Goal: Task Accomplishment & Management: Use online tool/utility

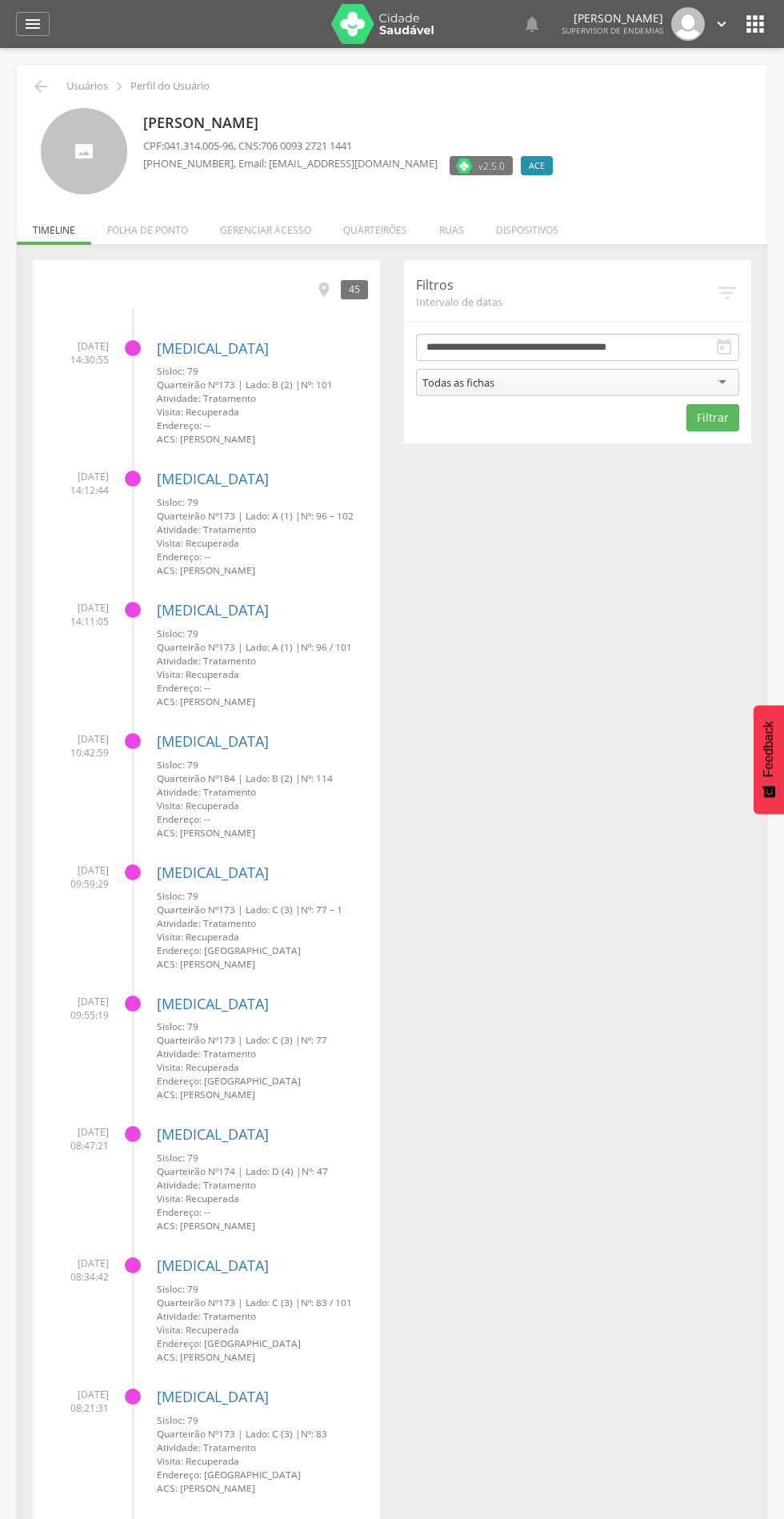
click at [386, 242] on li "Quarteirões" at bounding box center [375, 226] width 96 height 38
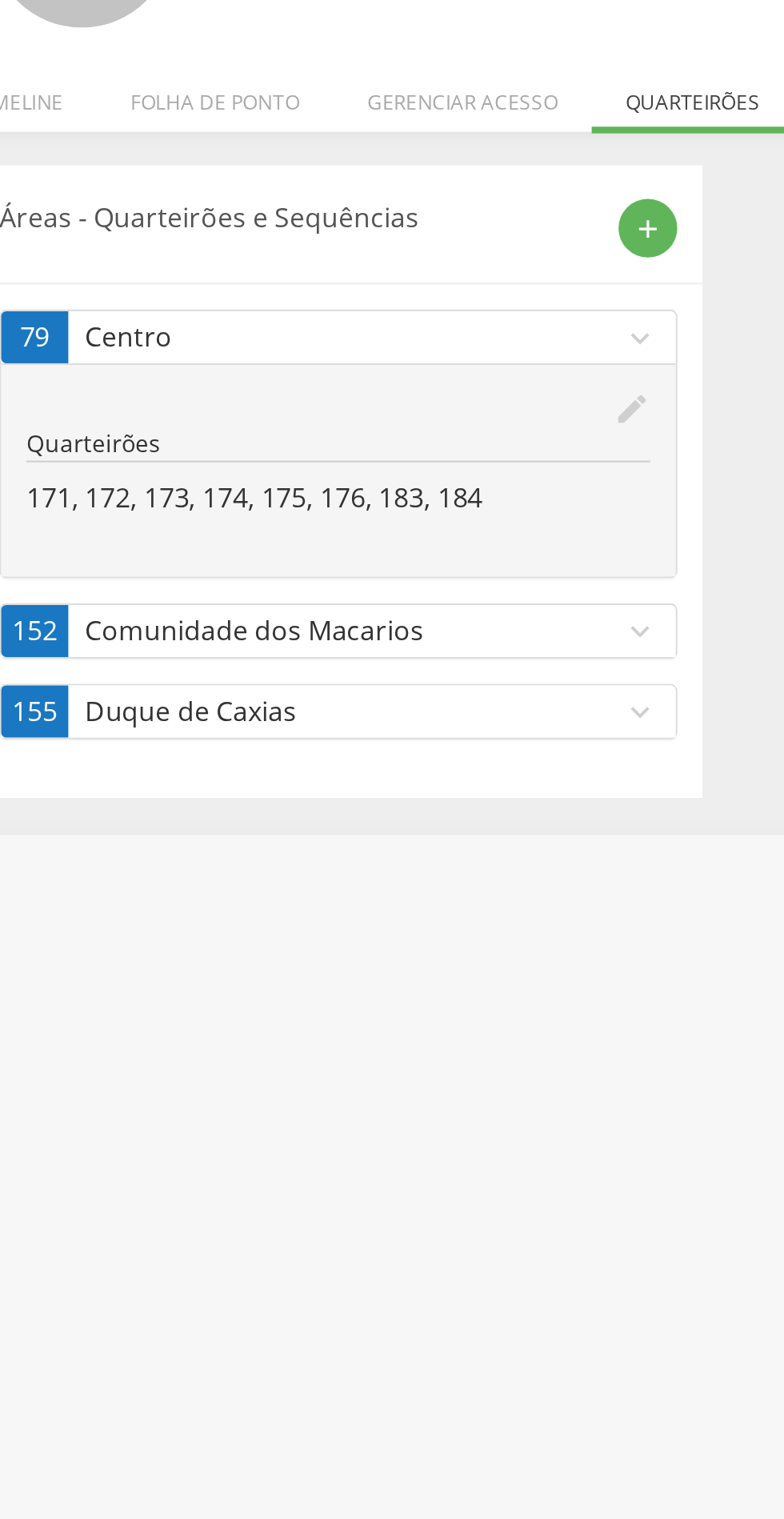
click at [366, 292] on div "add" at bounding box center [354, 290] width 28 height 28
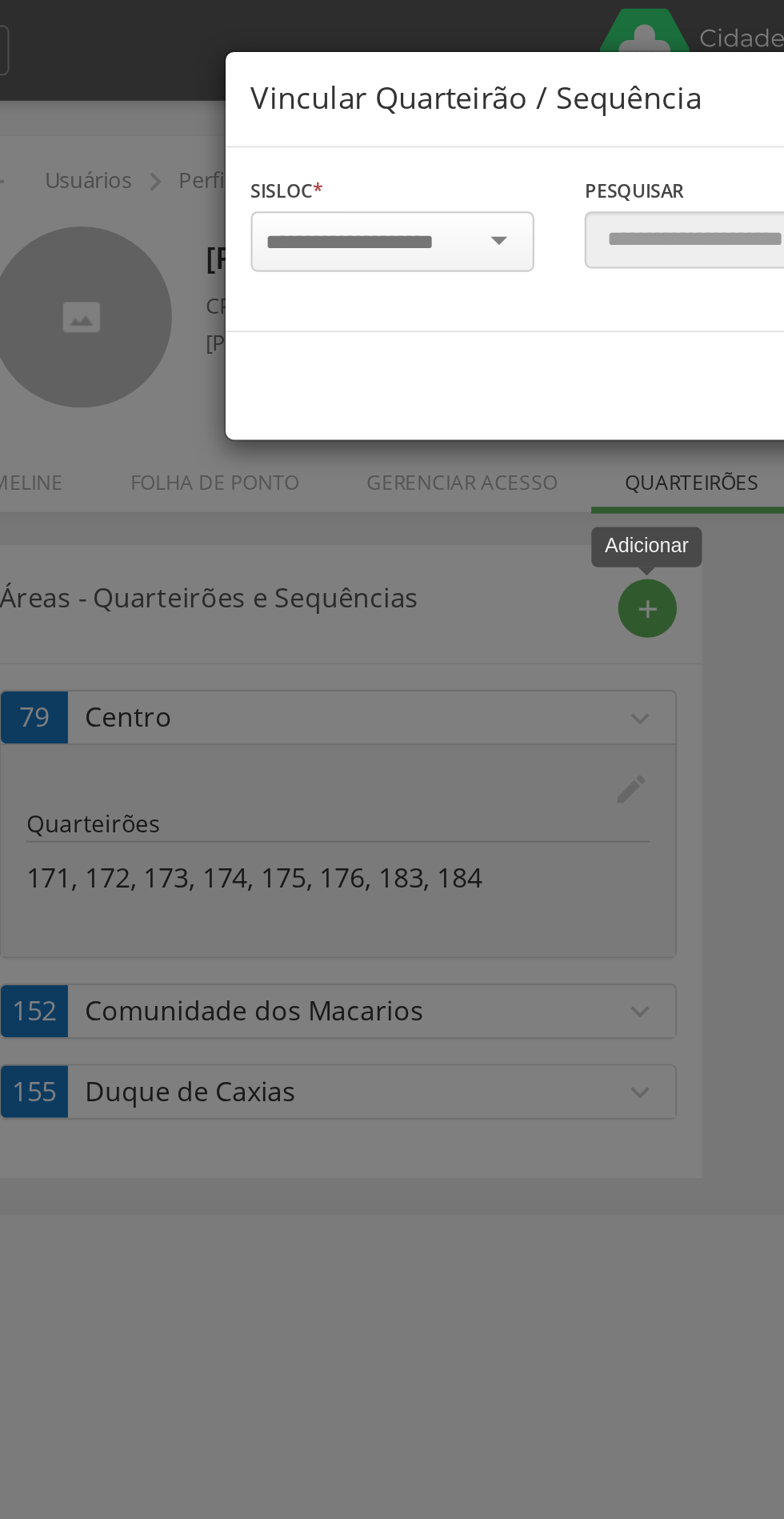
click at [231, 115] on input "select-one" at bounding box center [222, 116] width 101 height 15
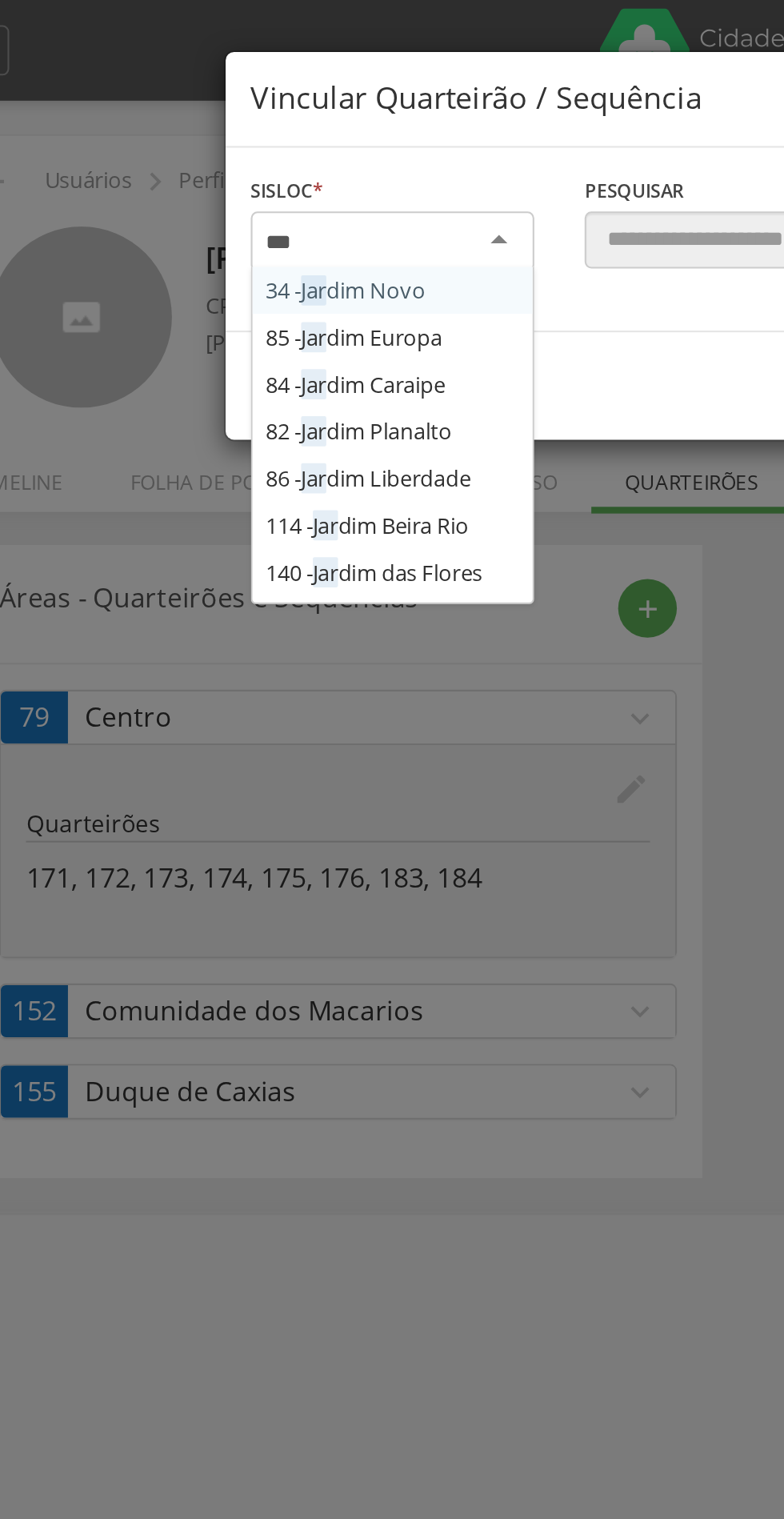
type input "****"
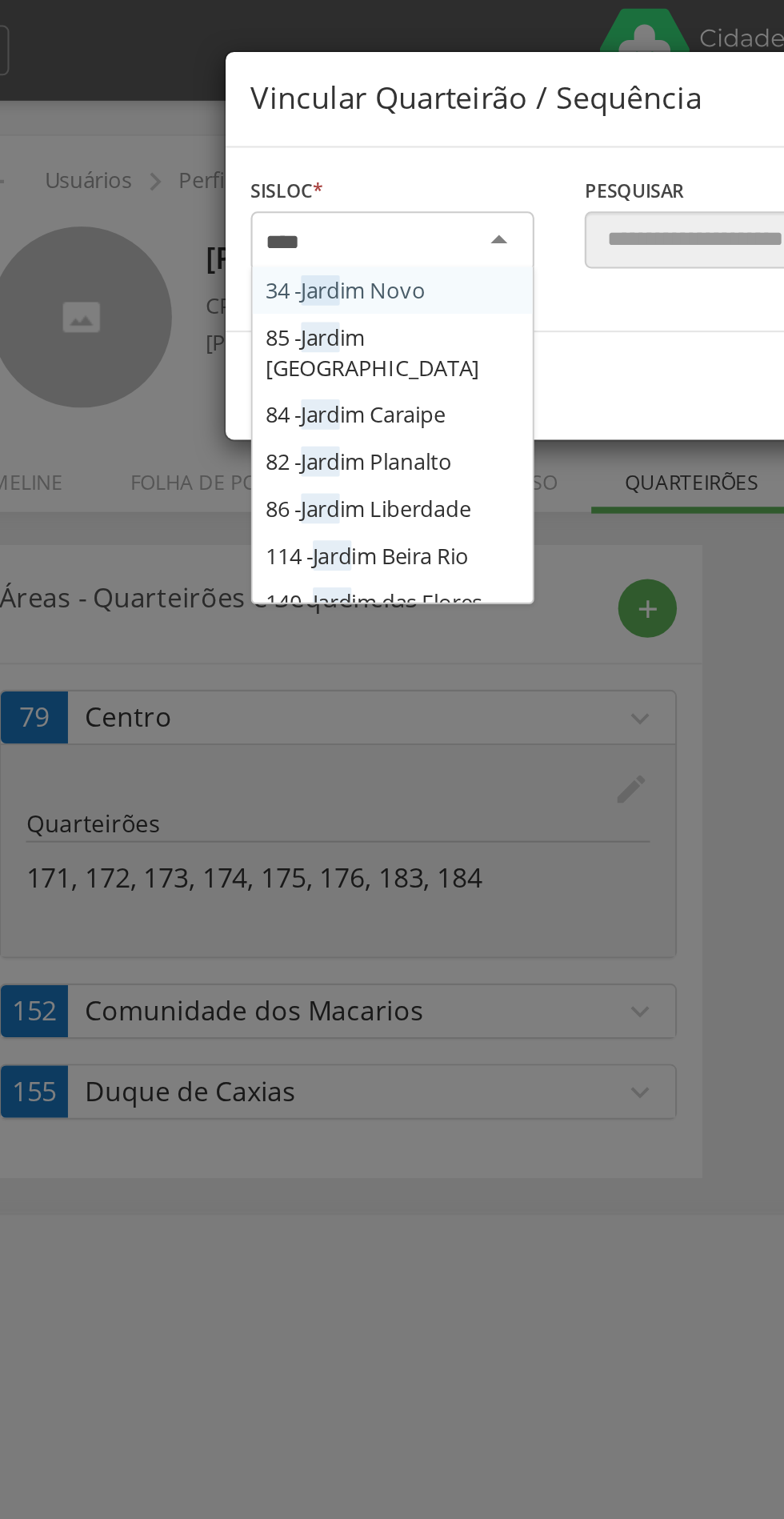
click at [243, 159] on div "Sisloc * 34 - Jard im Novo 85 - Jard im Europa 84 - Jard im Caraipe 82 - Jard i…" at bounding box center [392, 115] width 478 height 88
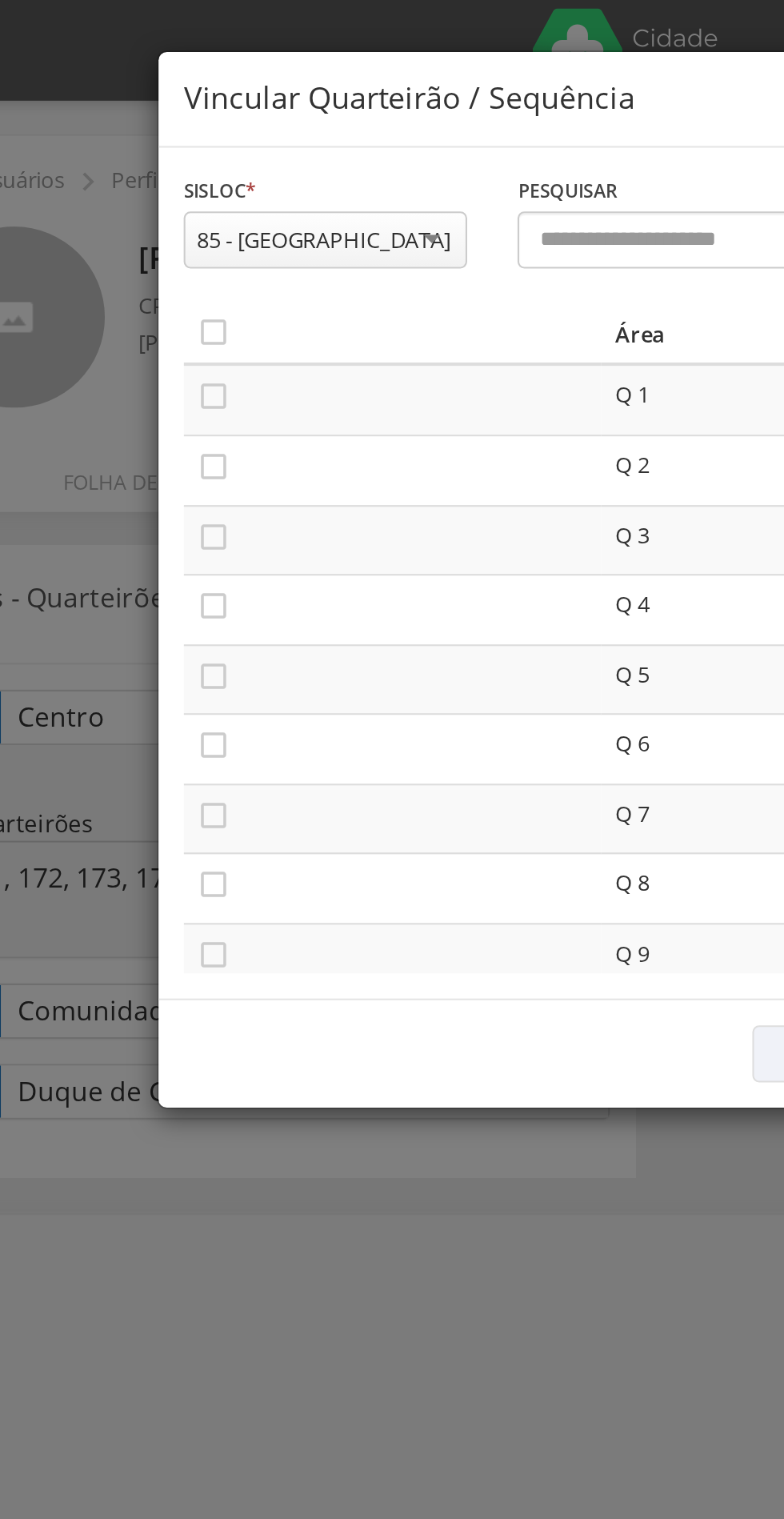
click at [186, 192] on icon "" at bounding box center [179, 188] width 16 height 16
click at [182, 223] on icon "" at bounding box center [179, 222] width 16 height 16
click at [182, 256] on icon "" at bounding box center [179, 256] width 16 height 16
click at [181, 293] on icon "" at bounding box center [179, 288] width 16 height 16
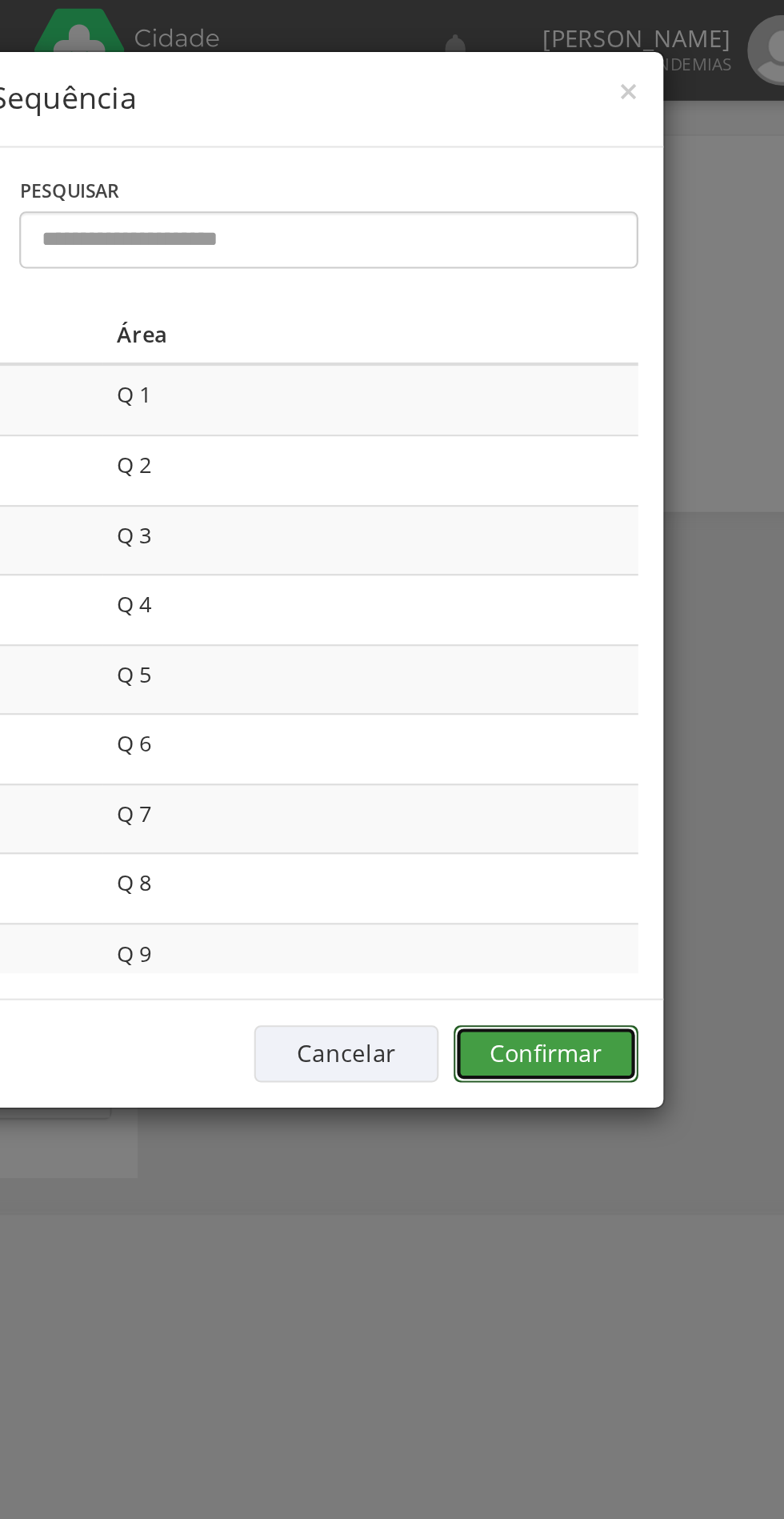
click at [583, 497] on button "Confirmar" at bounding box center [575, 503] width 88 height 28
